Goal: Task Accomplishment & Management: Manage account settings

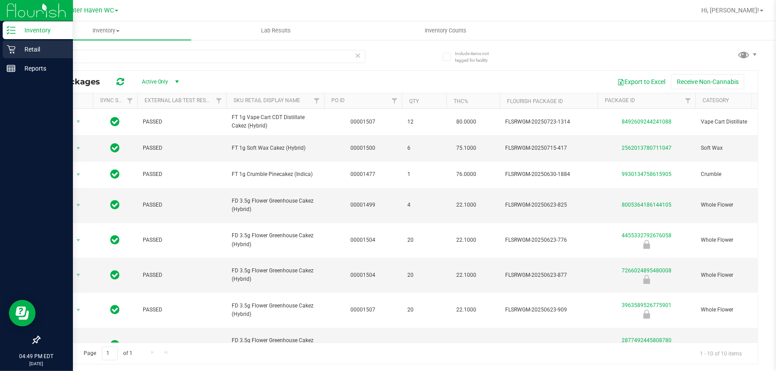
click at [34, 47] on p "Retail" at bounding box center [42, 49] width 53 height 11
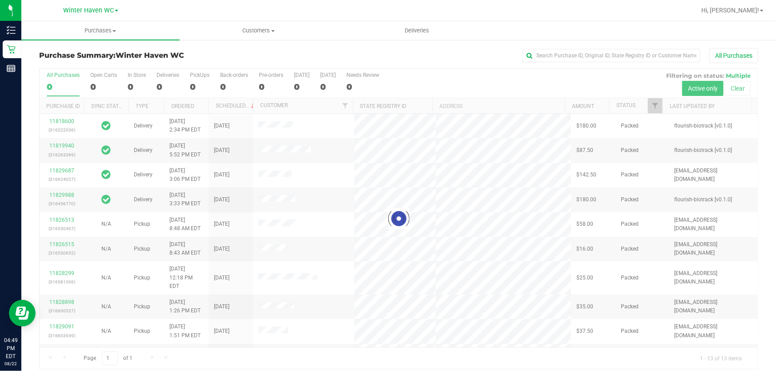
click at [357, 52] on div "All Purchases" at bounding box center [519, 55] width 480 height 15
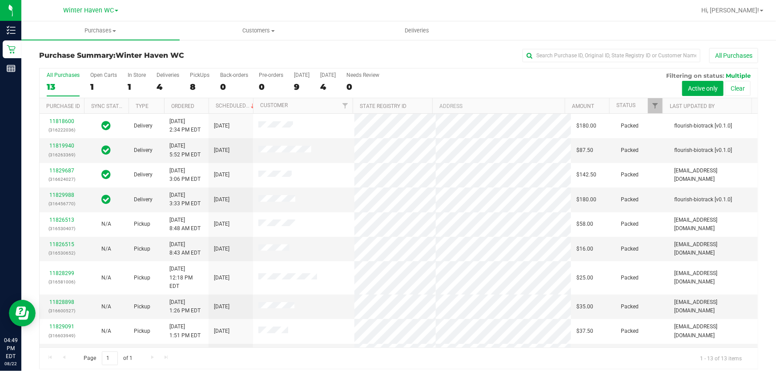
click at [488, 77] on div "All Purchases 13 Open Carts 1 In Store 1 Deliveries 4 PickUps 8 Back-orders 0 P…" at bounding box center [399, 84] width 718 height 30
click at [459, 82] on div "All Purchases 13 Open Carts 1 In Store 1 Deliveries 4 PickUps 8 Back-orders 0 P…" at bounding box center [399, 84] width 718 height 30
click at [460, 82] on div "All Purchases 13 Open Carts 1 In Store 1 Deliveries 4 PickUps 8 Back-orders 0 P…" at bounding box center [399, 84] width 718 height 30
click at [491, 85] on div "All Purchases 13 Open Carts 1 In Store 1 Deliveries 4 PickUps 8 Back-orders 0 P…" at bounding box center [399, 84] width 718 height 30
click at [528, 88] on div "All Purchases 13 Open Carts 1 In Store 1 Deliveries 4 PickUps 8 Back-orders 0 P…" at bounding box center [399, 84] width 718 height 30
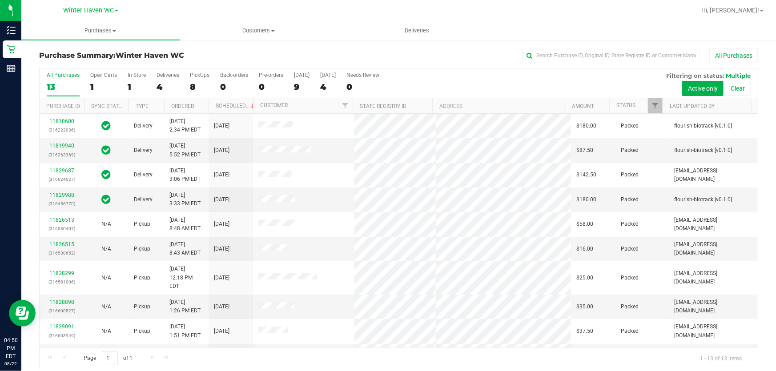
click at [513, 80] on div "All Purchases 13 Open Carts 1 In Store 1 Deliveries 4 PickUps 8 Back-orders 0 P…" at bounding box center [399, 84] width 718 height 30
click at [471, 81] on div "All Purchases 13 Open Carts 1 In Store 1 Deliveries 4 PickUps 8 Back-orders 0 P…" at bounding box center [399, 84] width 718 height 30
click at [472, 81] on div "All Purchases 13 Open Carts 1 In Store 1 Deliveries 4 PickUps 8 Back-orders 0 P…" at bounding box center [399, 84] width 718 height 30
click at [479, 81] on div "All Purchases 13 Open Carts 1 In Store 1 Deliveries 4 PickUps 8 Back-orders 0 P…" at bounding box center [399, 84] width 718 height 30
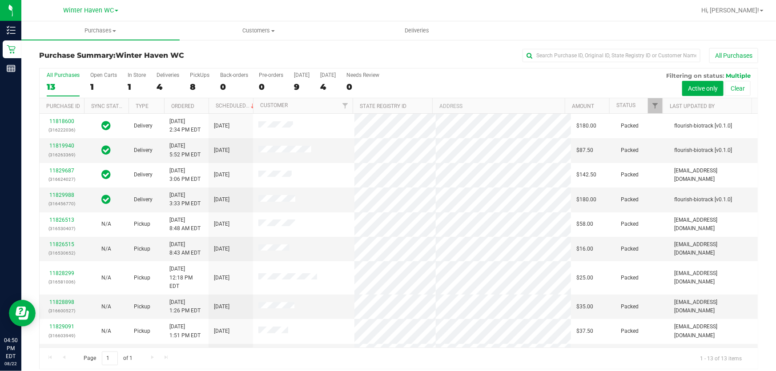
click at [479, 80] on div "All Purchases 13 Open Carts 1 In Store 1 Deliveries 4 PickUps 8 Back-orders 0 P…" at bounding box center [399, 84] width 718 height 30
click at [477, 80] on div "All Purchases 13 Open Carts 1 In Store 1 Deliveries 4 PickUps 8 Back-orders 0 P…" at bounding box center [399, 84] width 718 height 30
click at [517, 86] on div "All Purchases 13 Open Carts 1 In Store 1 Deliveries 4 PickUps 8 Back-orders 0 P…" at bounding box center [399, 84] width 718 height 30
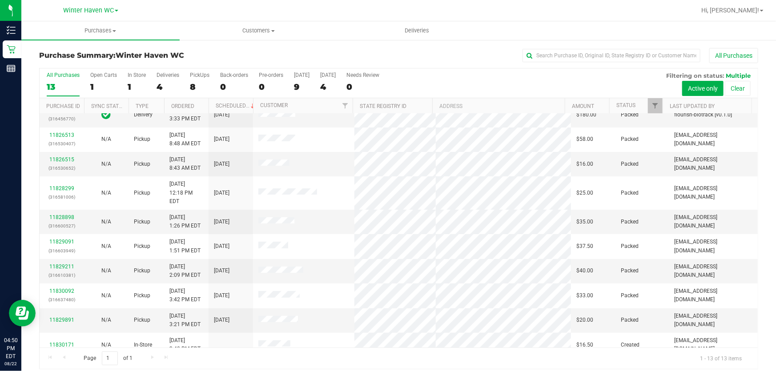
scroll to position [7, 0]
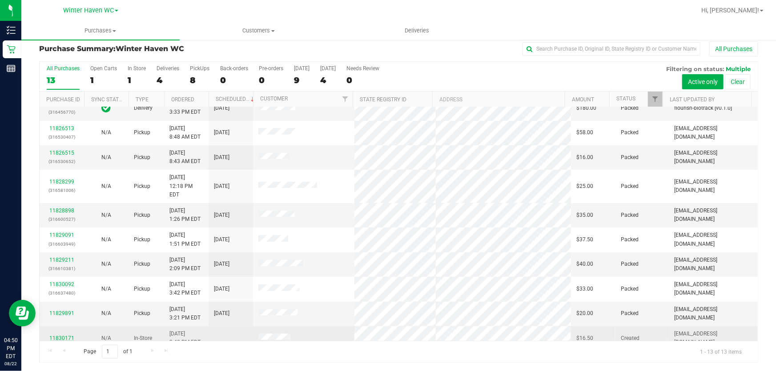
click at [66, 335] on link "11830171" at bounding box center [61, 338] width 25 height 6
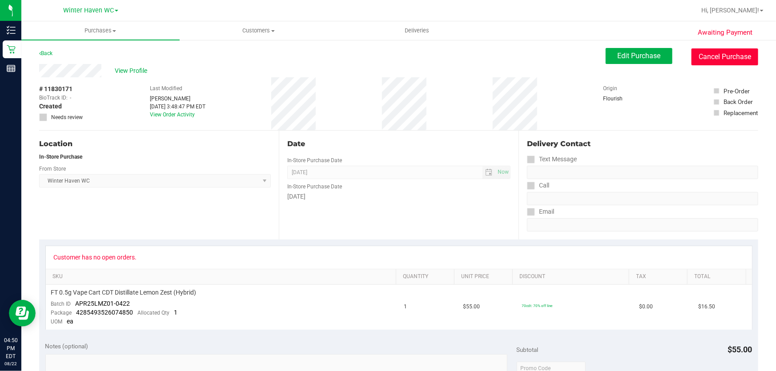
click at [714, 62] on button "Cancel Purchase" at bounding box center [725, 56] width 67 height 17
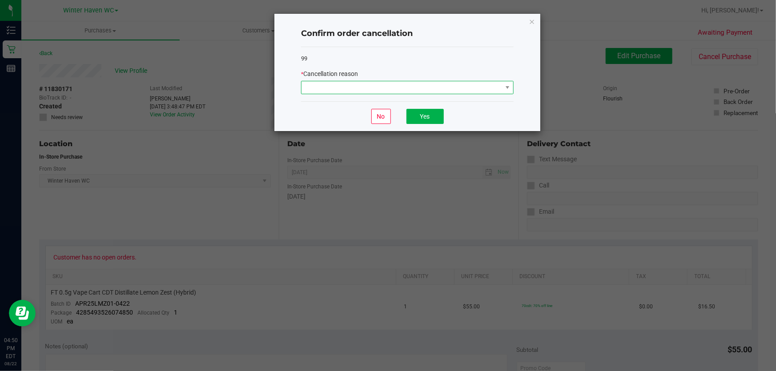
click at [380, 85] on span at bounding box center [402, 87] width 201 height 12
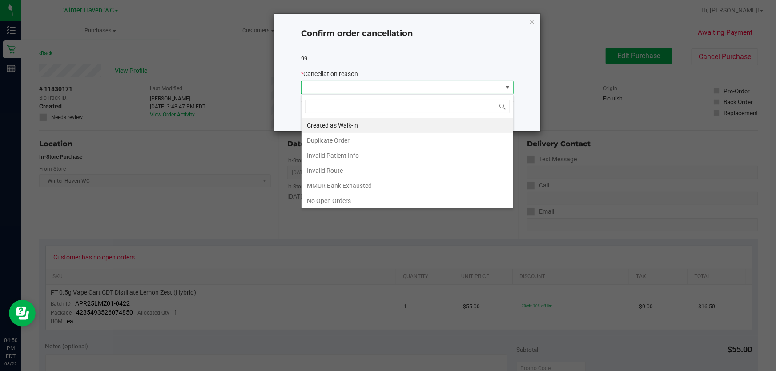
scroll to position [13, 213]
click at [389, 201] on li "No Open Orders" at bounding box center [408, 201] width 212 height 15
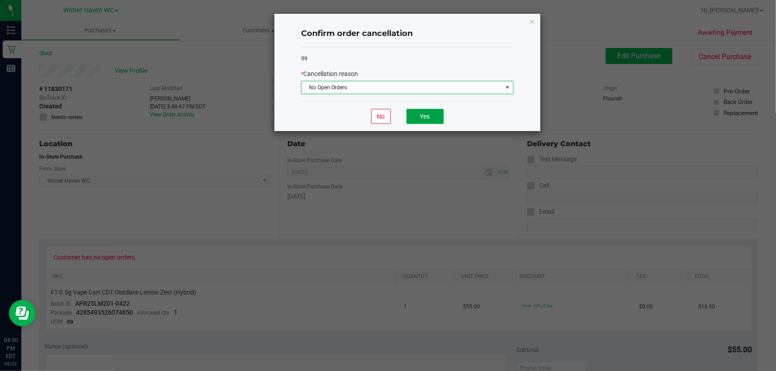
click at [432, 114] on button "Yes" at bounding box center [425, 116] width 37 height 15
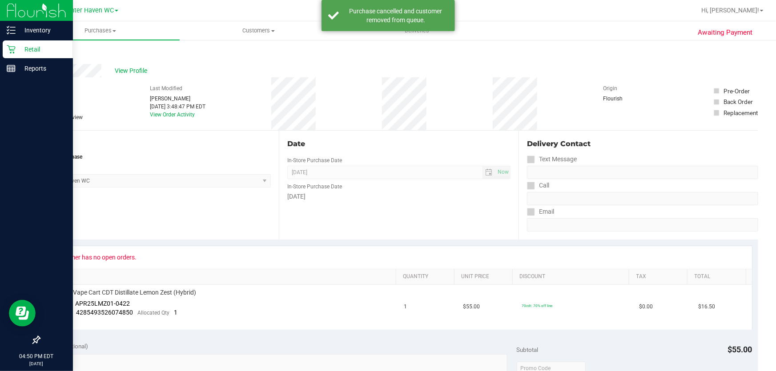
click at [34, 47] on p "Retail" at bounding box center [42, 49] width 53 height 11
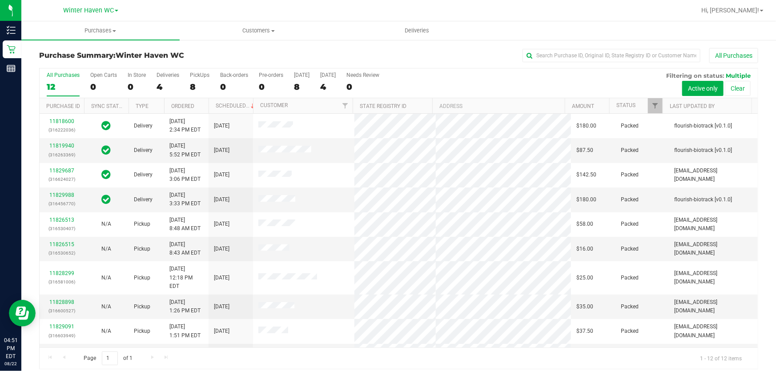
click at [543, 80] on div "All Purchases 12 Open Carts 0 In Store 0 Deliveries 4 PickUps 8 Back-orders 0 P…" at bounding box center [399, 84] width 718 height 30
click at [532, 85] on div "All Purchases 12 Open Carts 0 In Store 0 Deliveries 4 PickUps 8 Back-orders 0 P…" at bounding box center [399, 84] width 718 height 30
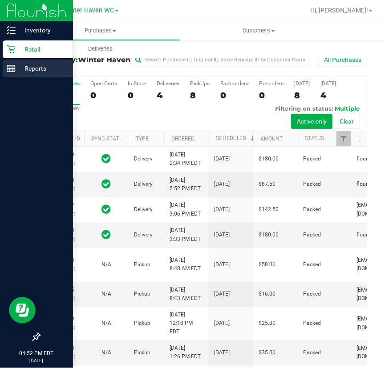
click at [40, 68] on p "Reports" at bounding box center [42, 68] width 53 height 11
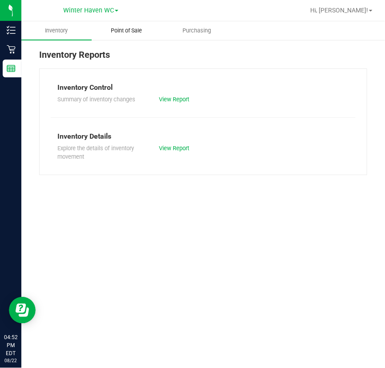
click at [129, 28] on span "Point of Sale" at bounding box center [126, 31] width 55 height 8
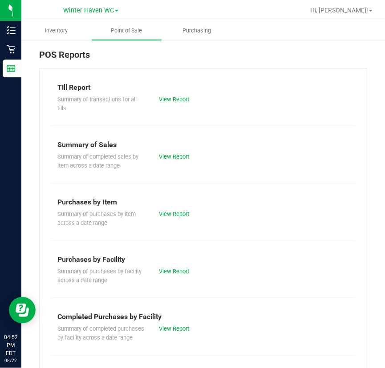
click at [177, 94] on div "Summary of transactions for all tills View Report" at bounding box center [203, 103] width 305 height 20
click at [172, 99] on link "View Report" at bounding box center [174, 99] width 30 height 7
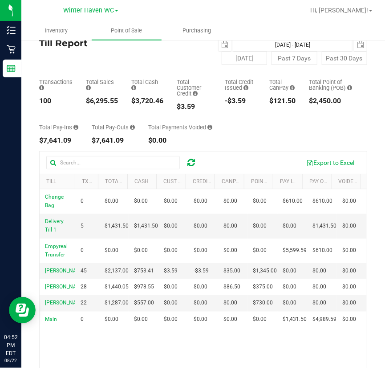
scroll to position [40, 0]
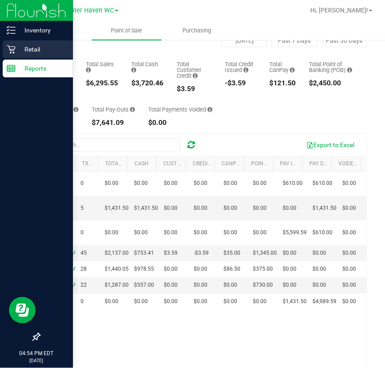
click at [35, 49] on p "Retail" at bounding box center [42, 49] width 53 height 11
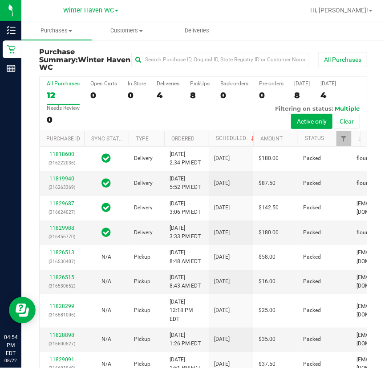
click at [245, 9] on div at bounding box center [231, 10] width 145 height 17
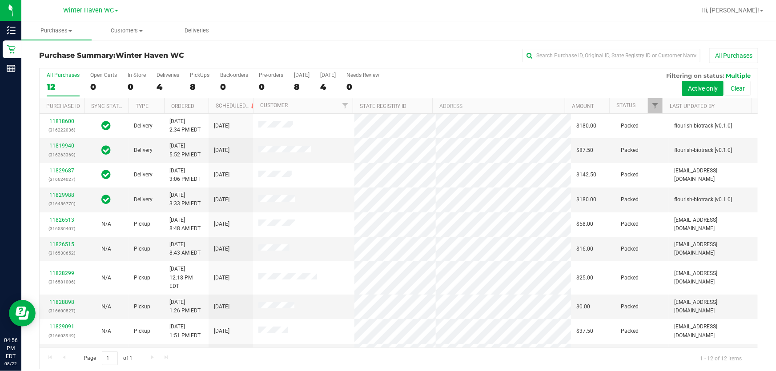
click at [418, 80] on div "All Purchases 12 Open Carts 0 In Store 0 Deliveries 4 PickUps 8 Back-orders 0 P…" at bounding box center [399, 84] width 718 height 30
click at [512, 80] on div "All Purchases 12 Open Carts 0 In Store 0 Deliveries 4 PickUps 8 Back-orders 0 P…" at bounding box center [399, 84] width 718 height 30
click at [763, 11] on span at bounding box center [762, 11] width 4 height 2
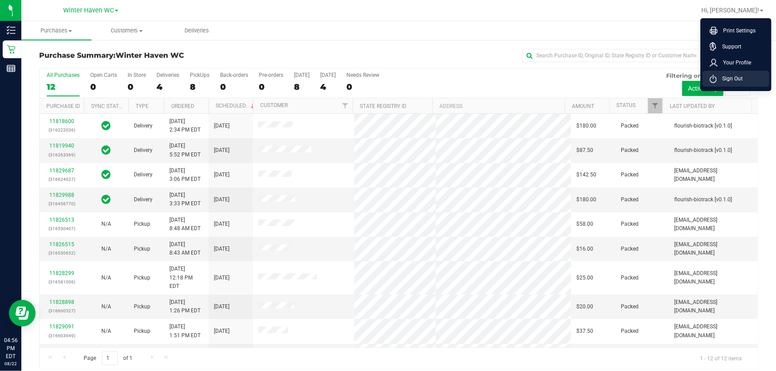
click at [719, 80] on span "Sign Out" at bounding box center [730, 78] width 26 height 9
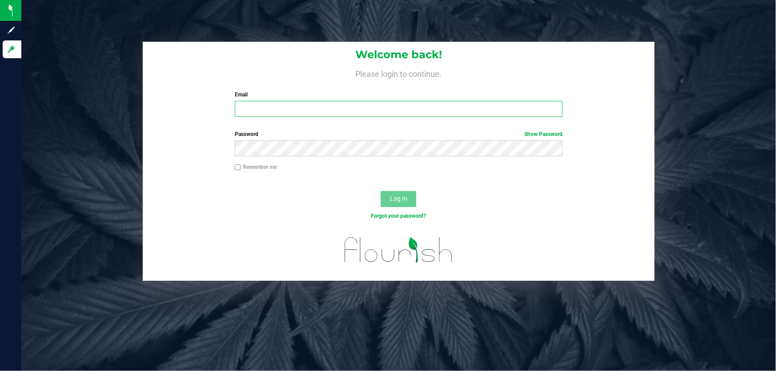
click at [297, 111] on input "Email" at bounding box center [399, 109] width 328 height 16
type input "[EMAIL_ADDRESS][DOMAIN_NAME]"
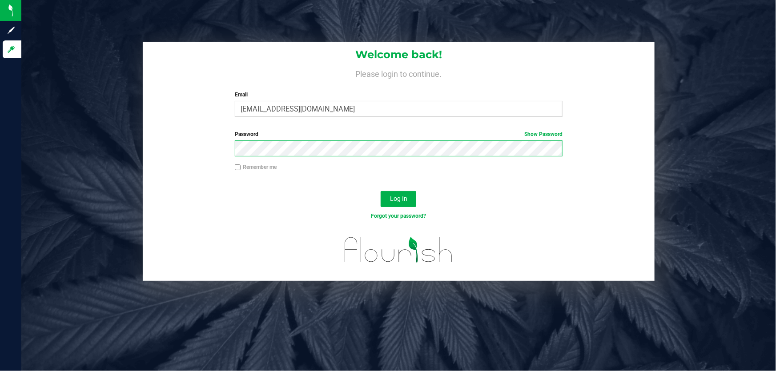
click at [381, 191] on button "Log In" at bounding box center [399, 199] width 36 height 16
